Goal: Task Accomplishment & Management: Manage account settings

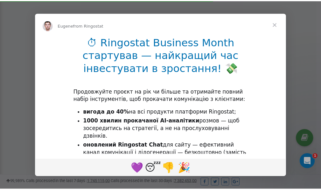
scroll to position [191, 0]
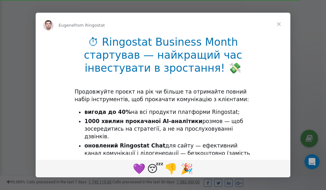
click at [279, 25] on span "Close" at bounding box center [278, 24] width 23 height 23
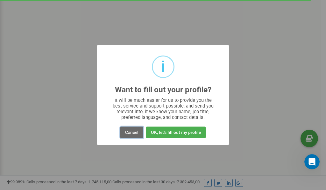
click at [131, 131] on button "Cancel" at bounding box center [131, 133] width 23 height 12
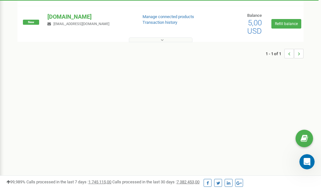
scroll to position [0, 0]
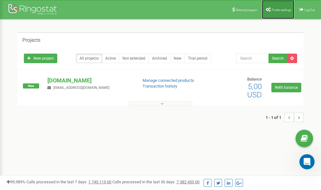
click at [277, 8] on link "Profile settings" at bounding box center [278, 9] width 32 height 19
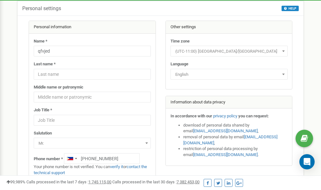
scroll to position [32, 0]
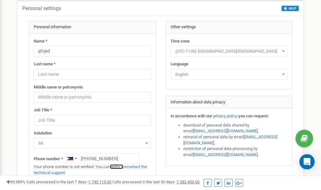
click at [118, 167] on link "verify it" at bounding box center [116, 167] width 13 height 5
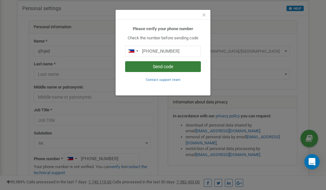
click at [155, 64] on button "Send code" at bounding box center [163, 66] width 76 height 11
